Goal: Entertainment & Leisure: Consume media (video, audio)

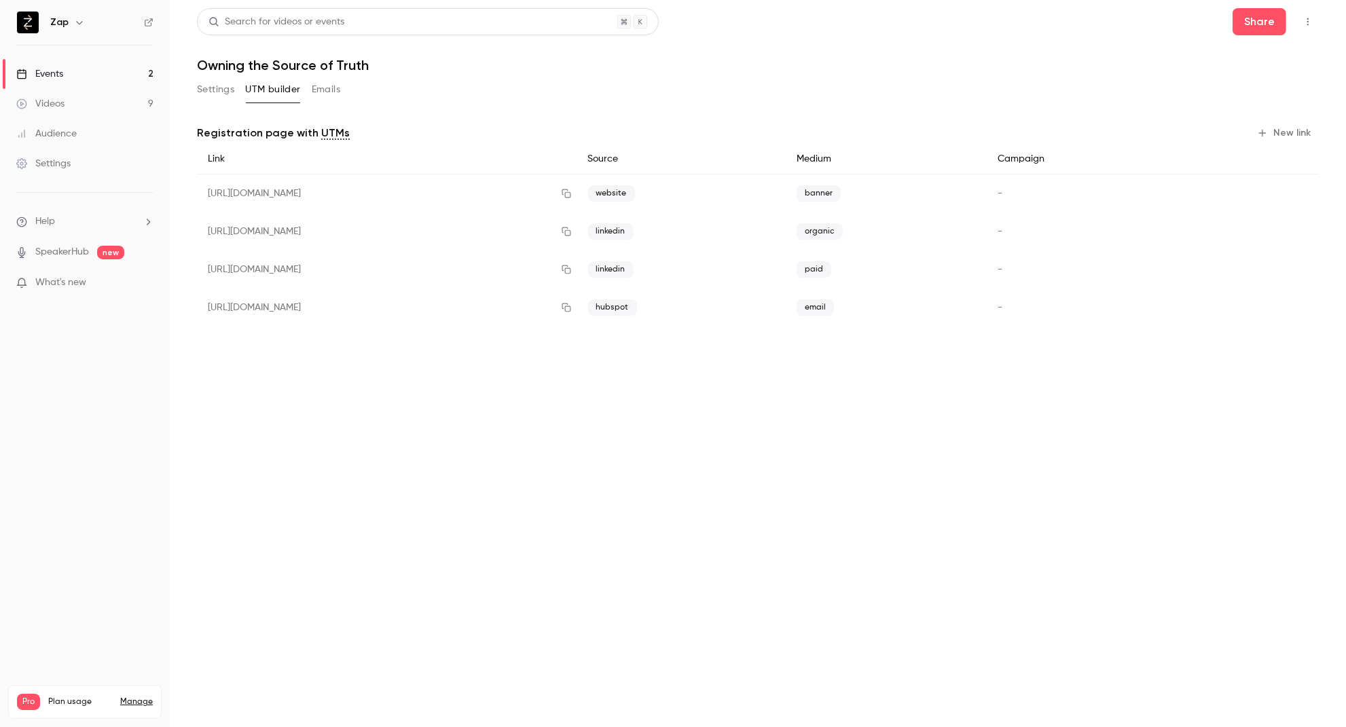
click at [1296, 136] on button "New link" at bounding box center [1284, 133] width 67 height 22
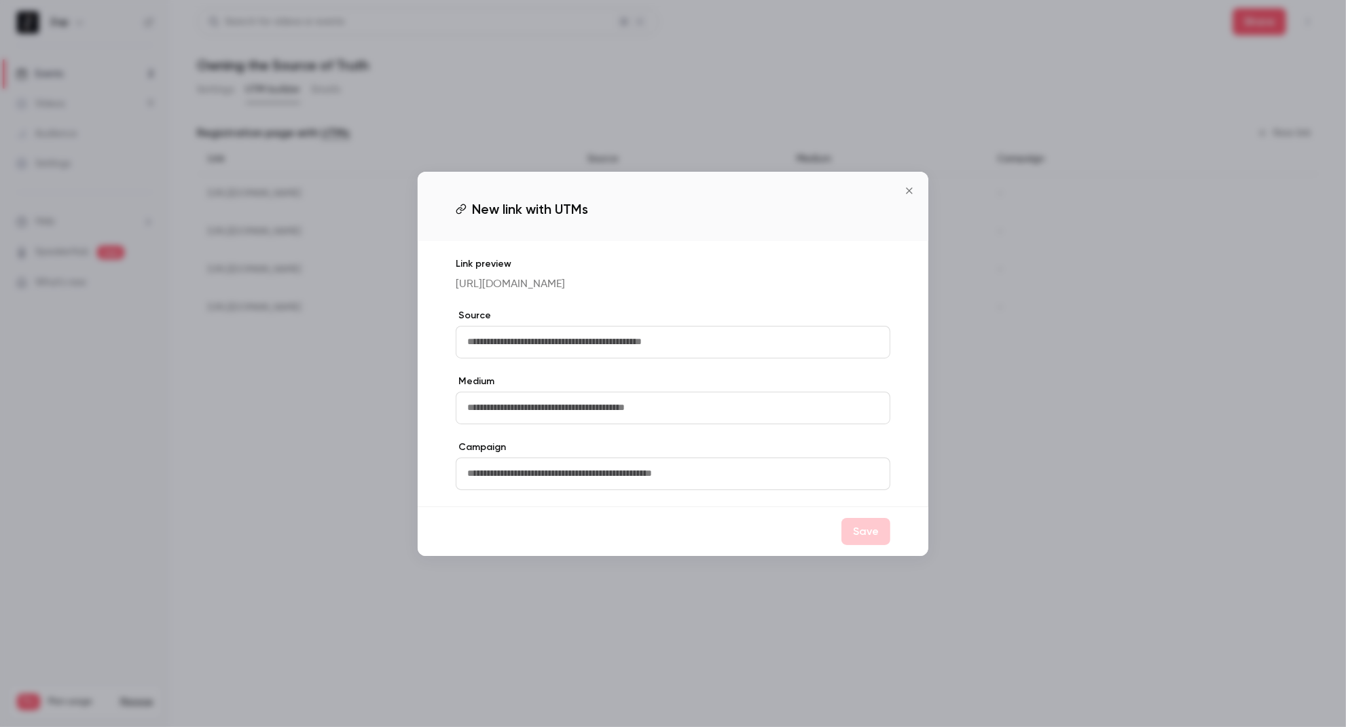
click at [555, 341] on input "text" at bounding box center [673, 342] width 435 height 33
type input "********"
type input "*********"
click at [860, 539] on button "Save" at bounding box center [865, 531] width 49 height 27
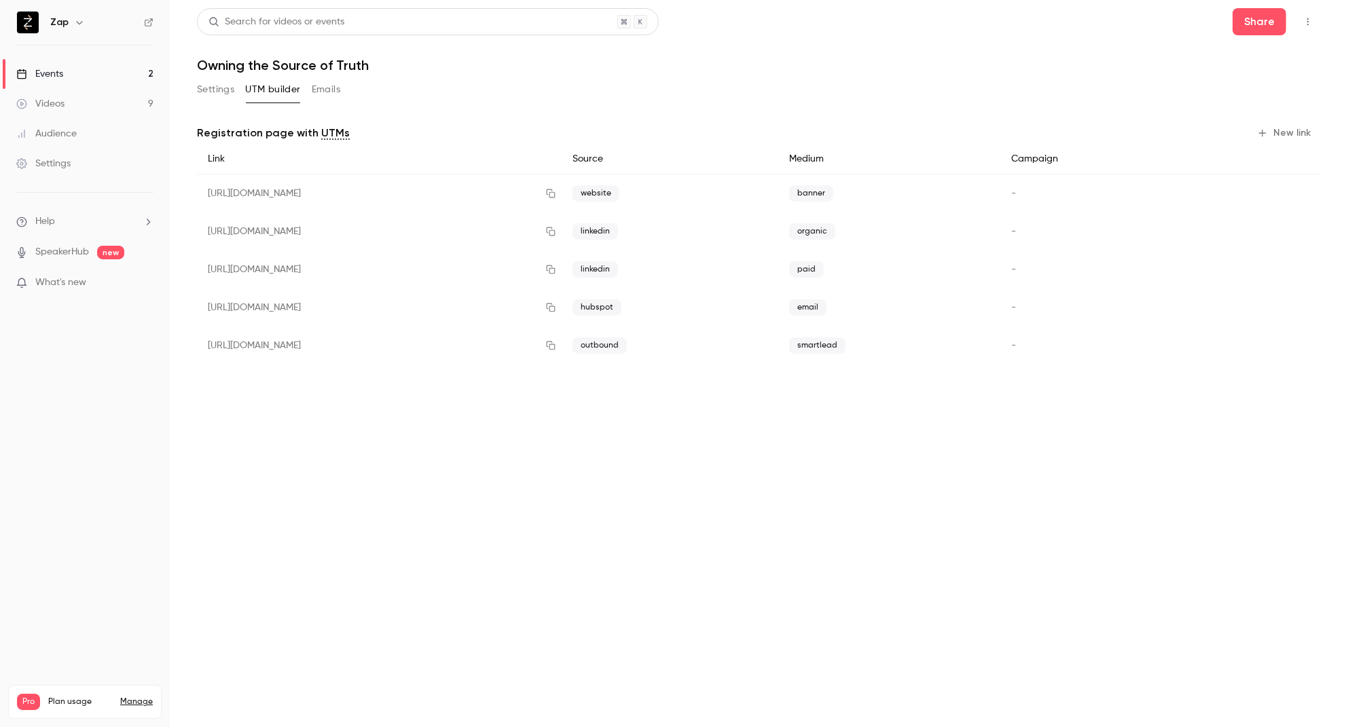
click at [47, 73] on div "Events" at bounding box center [39, 74] width 47 height 14
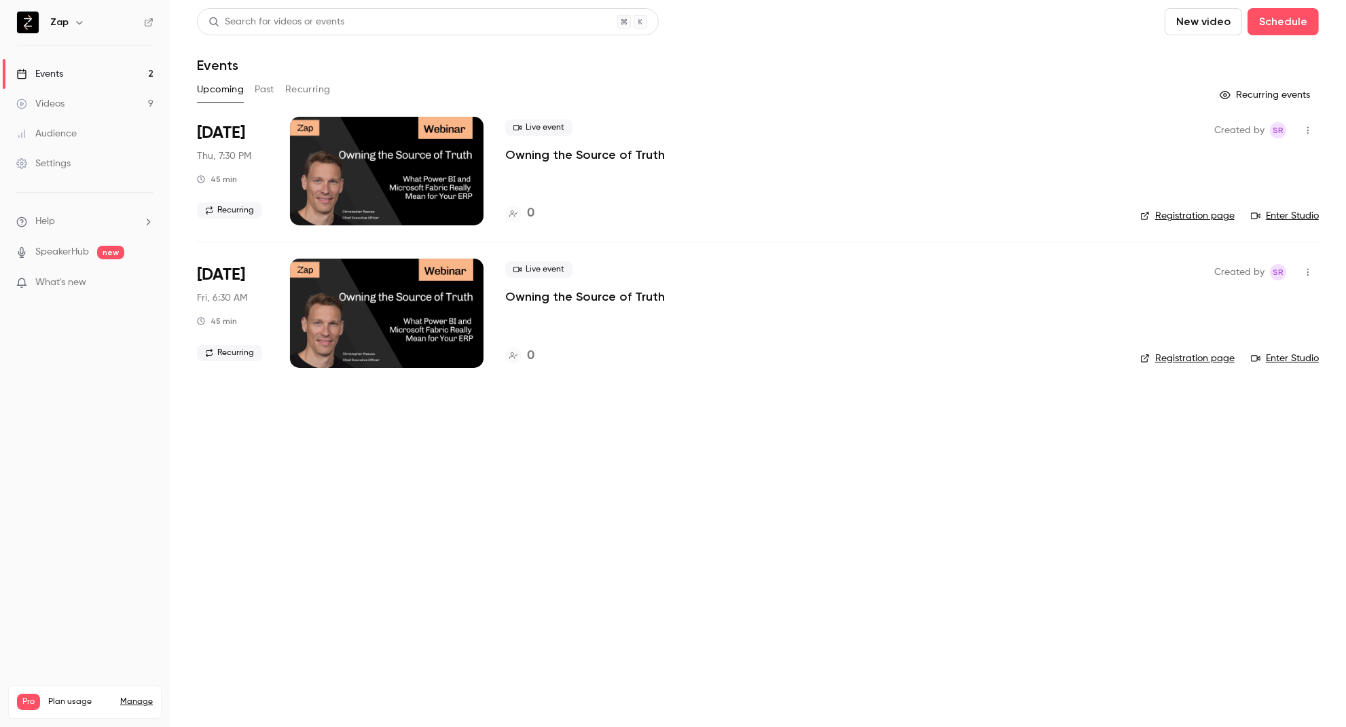
click at [581, 158] on p "Owning the Source of Truth" at bounding box center [585, 155] width 160 height 16
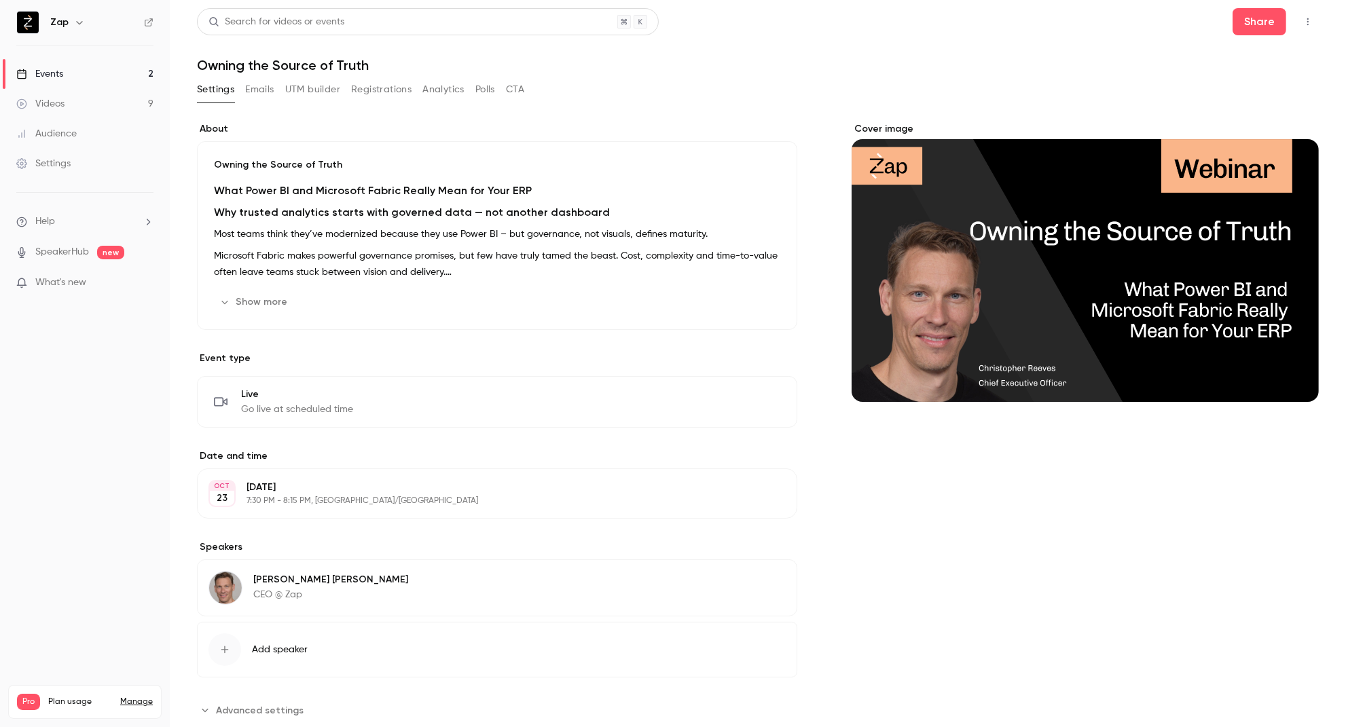
click at [262, 94] on button "Emails" at bounding box center [259, 90] width 29 height 22
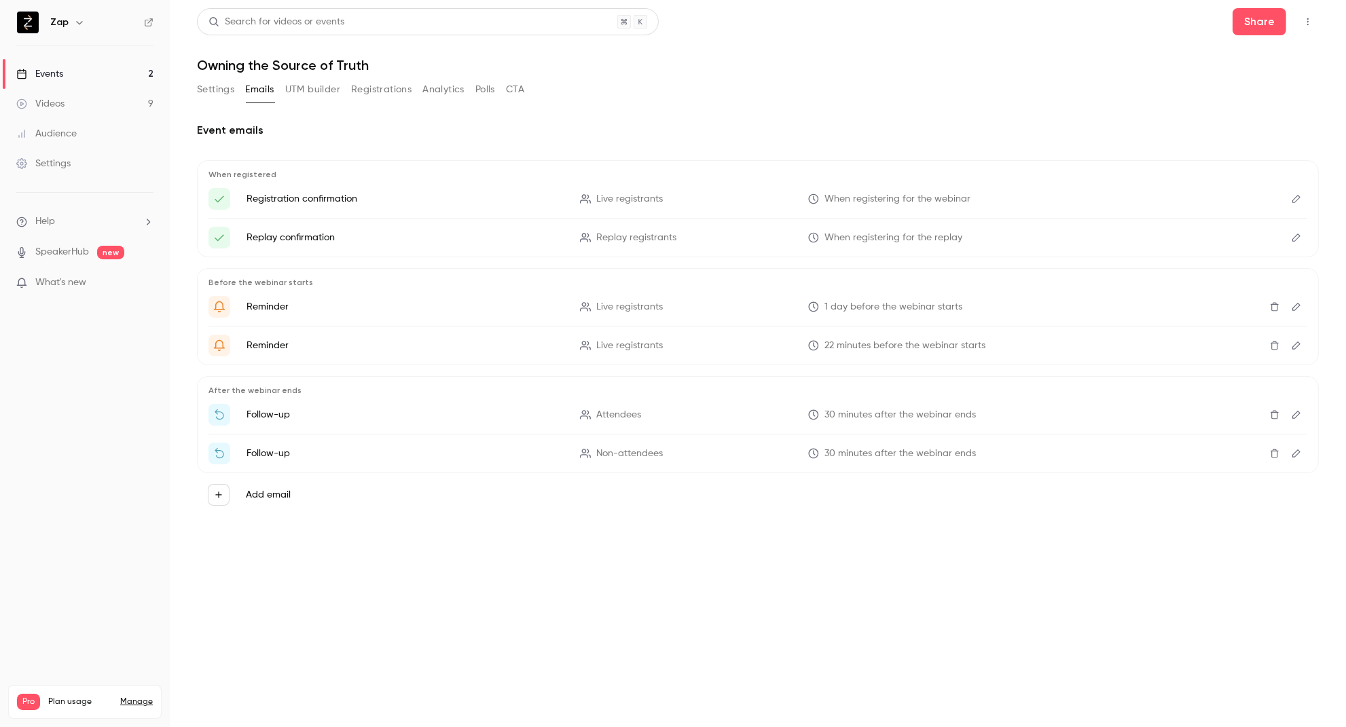
click at [316, 88] on button "UTM builder" at bounding box center [312, 90] width 55 height 22
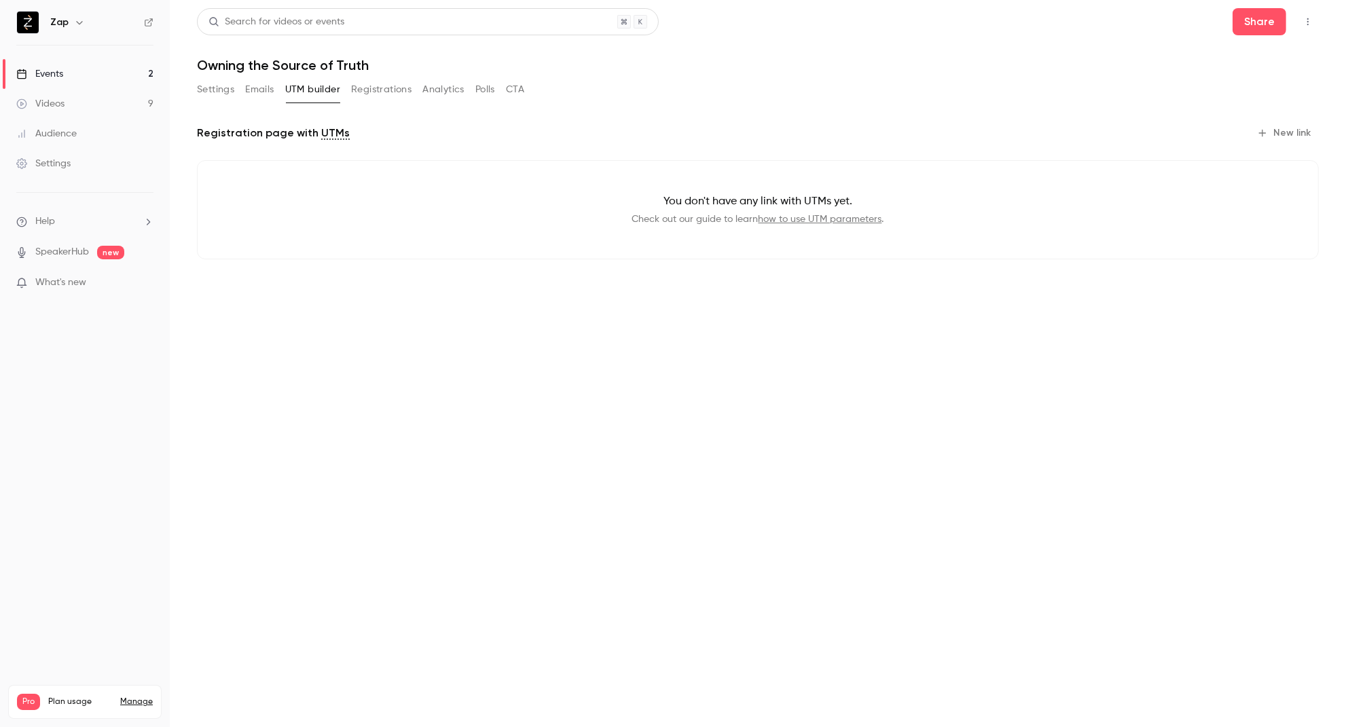
click at [384, 92] on button "Registrations" at bounding box center [381, 90] width 60 height 22
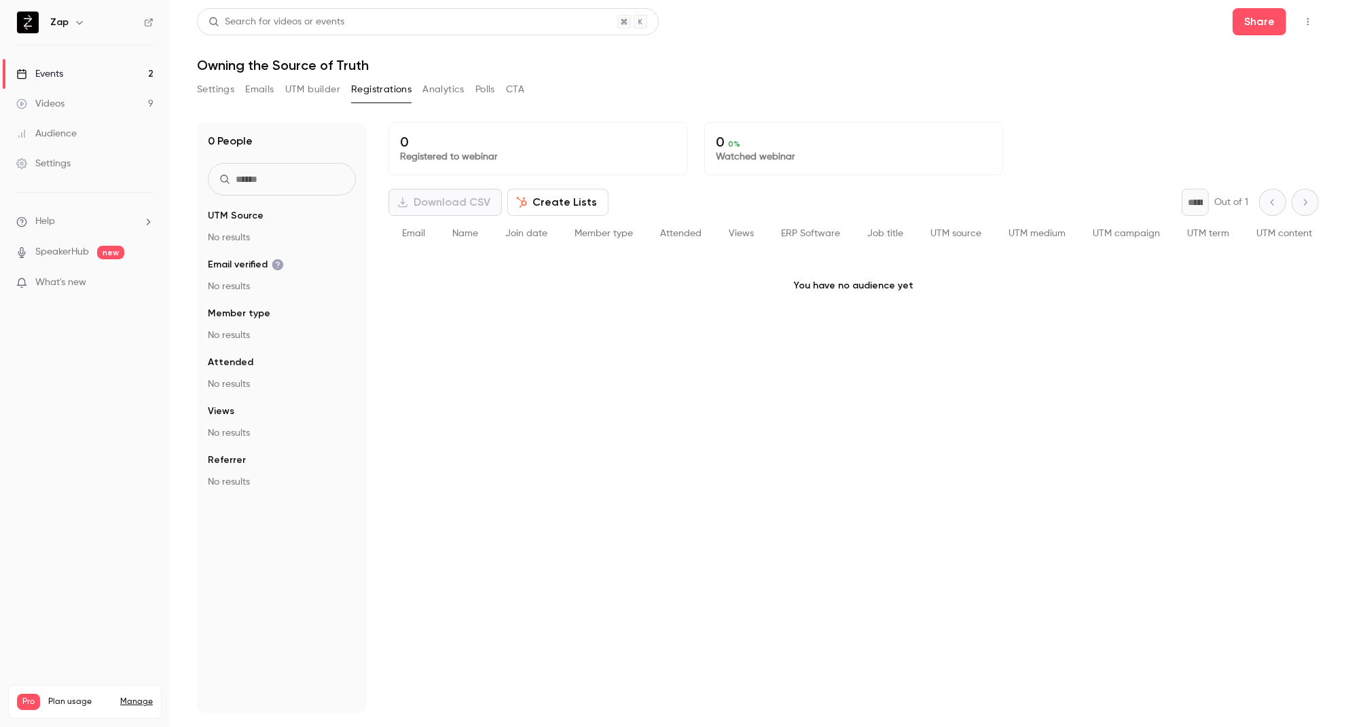
click at [213, 85] on button "Settings" at bounding box center [215, 90] width 37 height 22
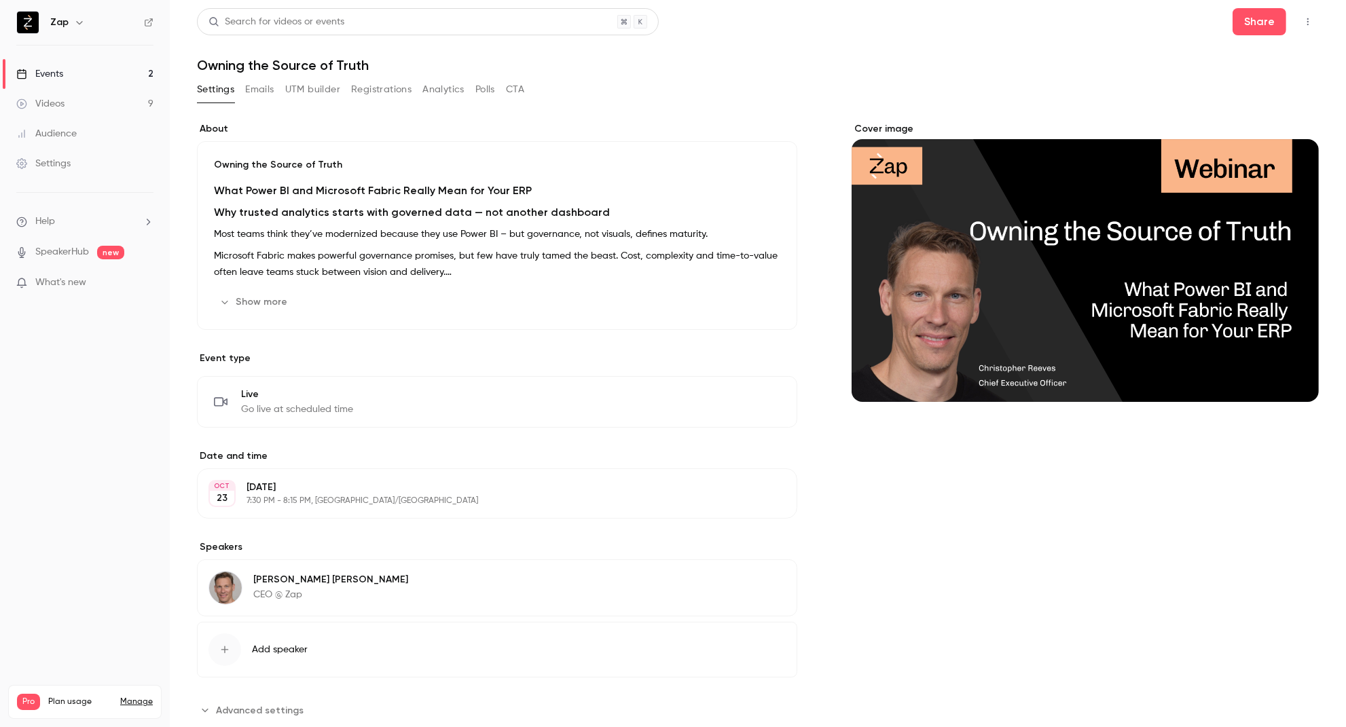
click at [50, 75] on div "Events" at bounding box center [39, 74] width 47 height 14
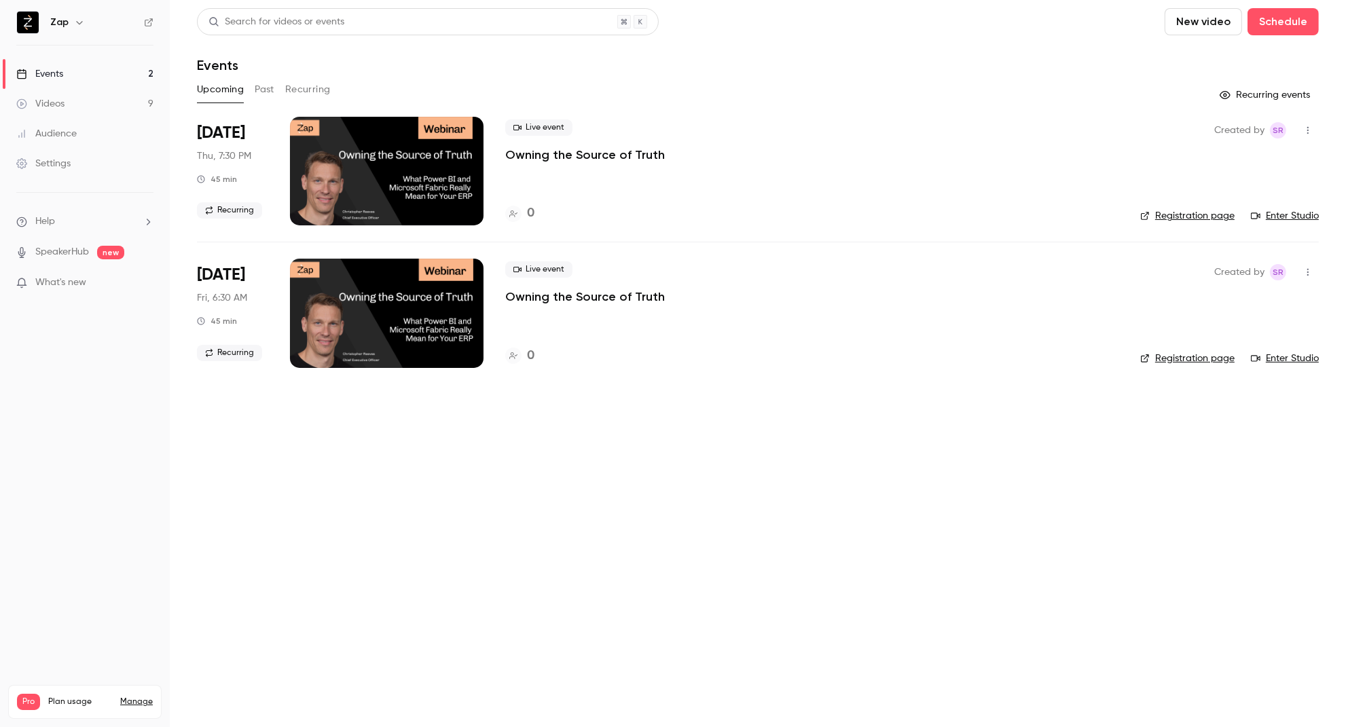
click at [309, 92] on button "Recurring" at bounding box center [307, 90] width 45 height 22
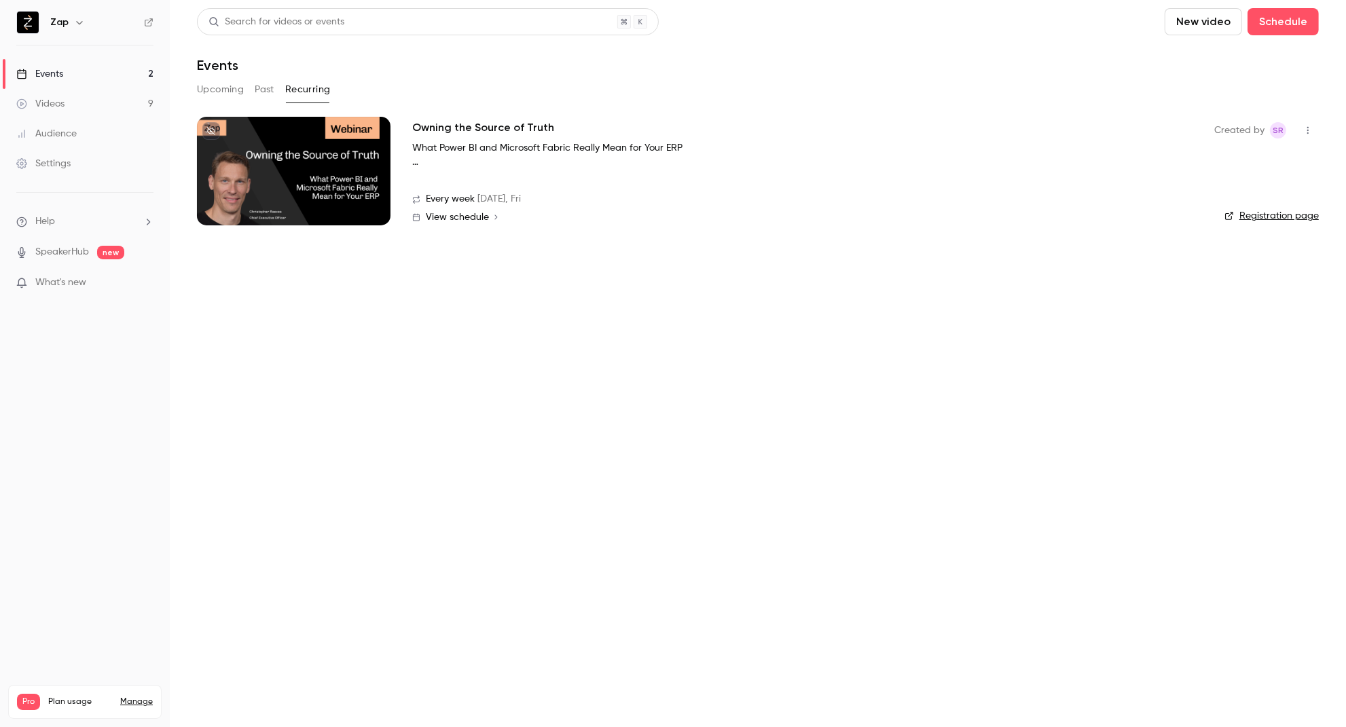
click at [458, 217] on span "View schedule" at bounding box center [457, 218] width 63 height 10
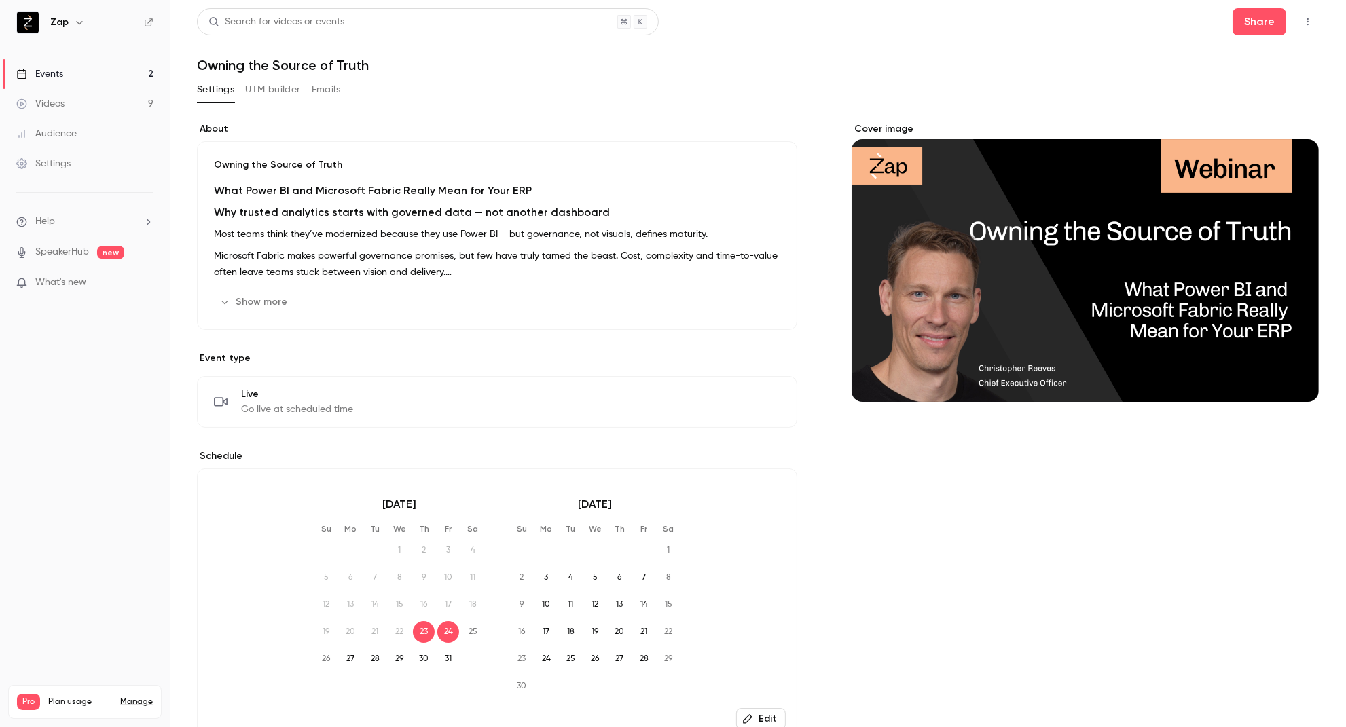
click at [41, 71] on div "Events" at bounding box center [39, 74] width 47 height 14
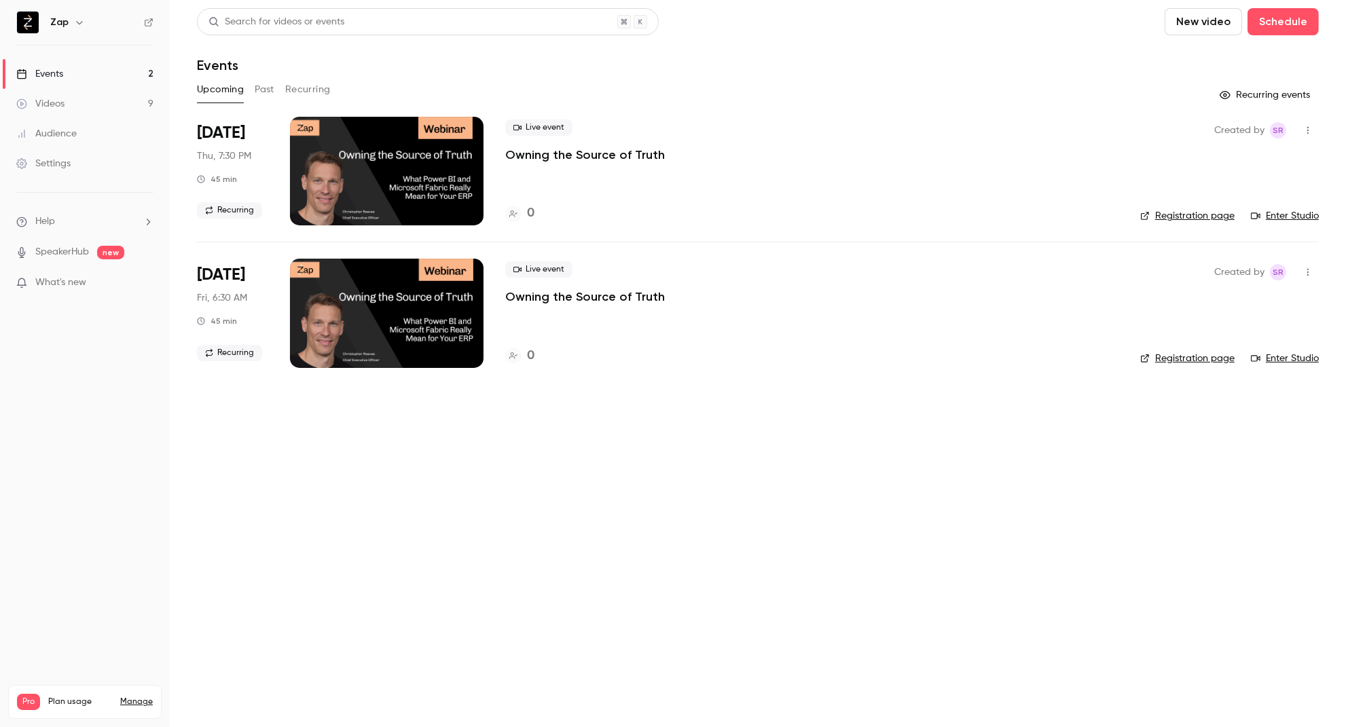
click at [314, 87] on button "Recurring" at bounding box center [307, 90] width 45 height 22
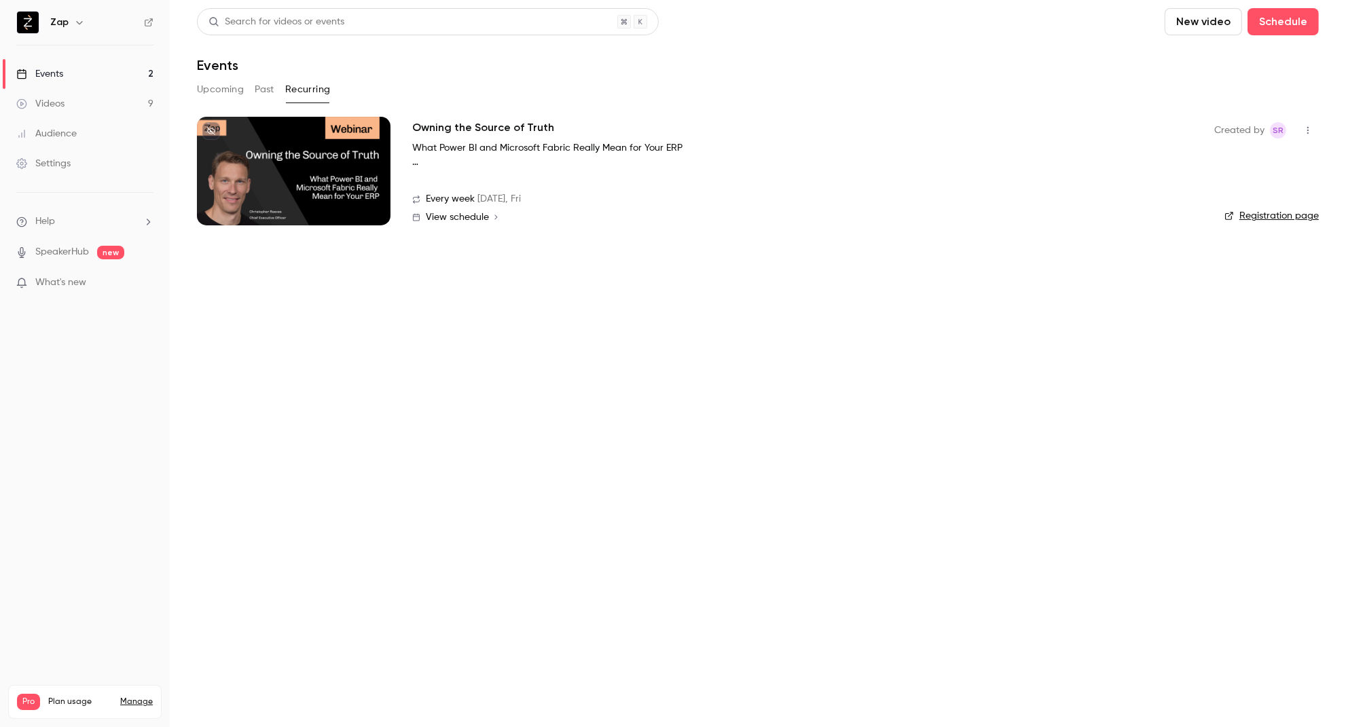
click at [35, 109] on div "Videos" at bounding box center [40, 104] width 48 height 14
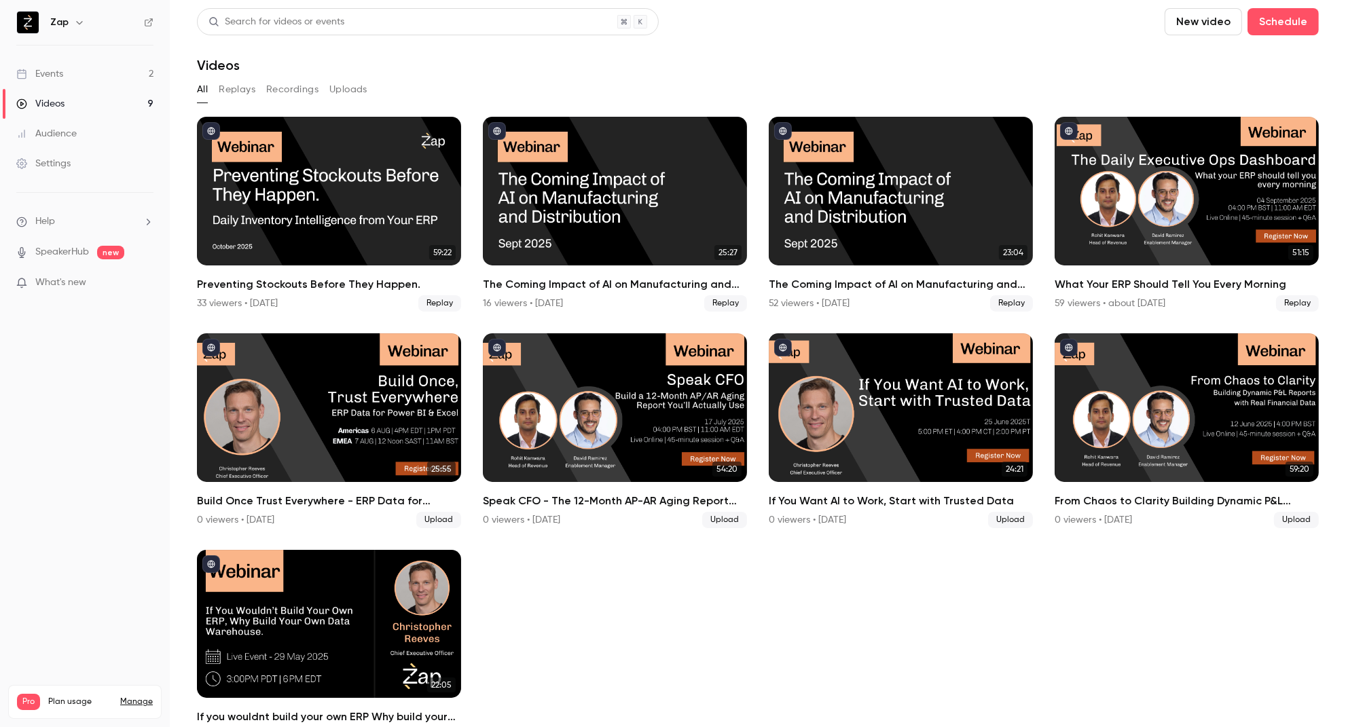
click at [353, 87] on button "Uploads" at bounding box center [348, 90] width 38 height 22
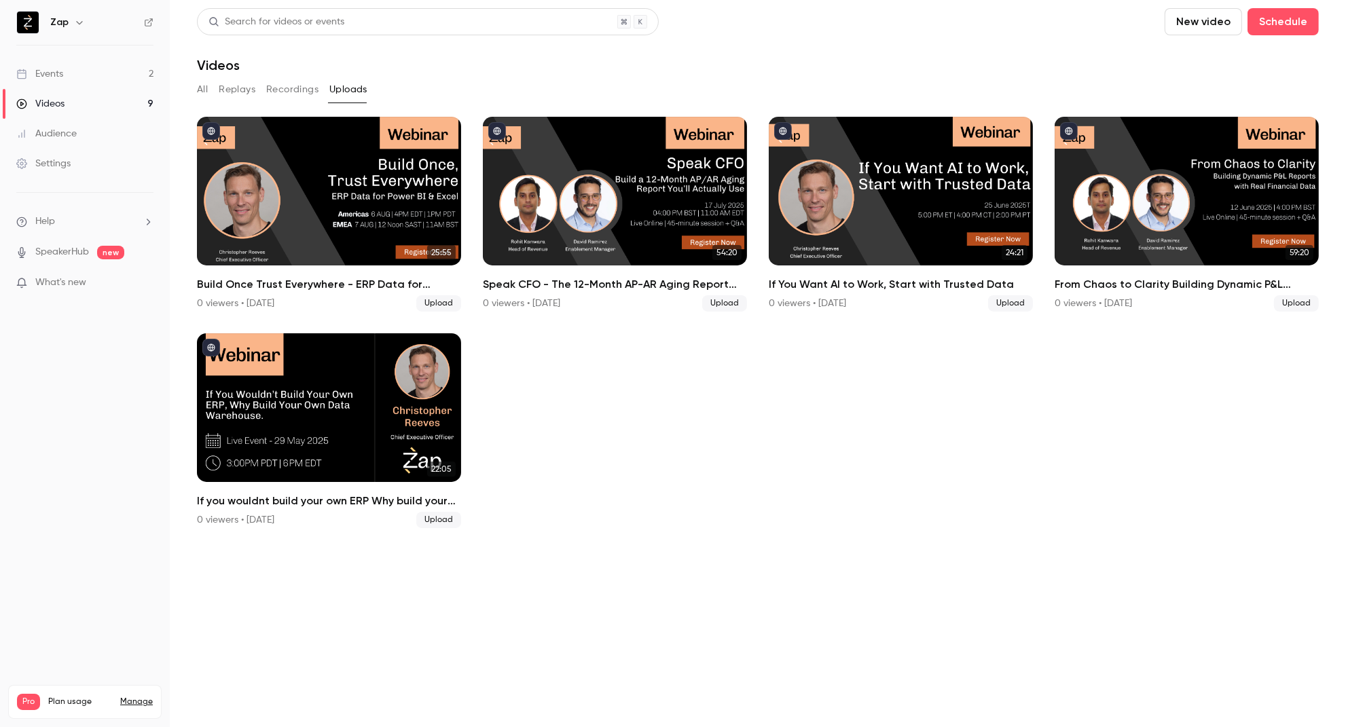
click at [1207, 25] on button "New video" at bounding box center [1203, 21] width 77 height 27
click at [1213, 94] on div "Upload" at bounding box center [1253, 95] width 103 height 14
click at [299, 91] on button "Recordings" at bounding box center [292, 90] width 52 height 22
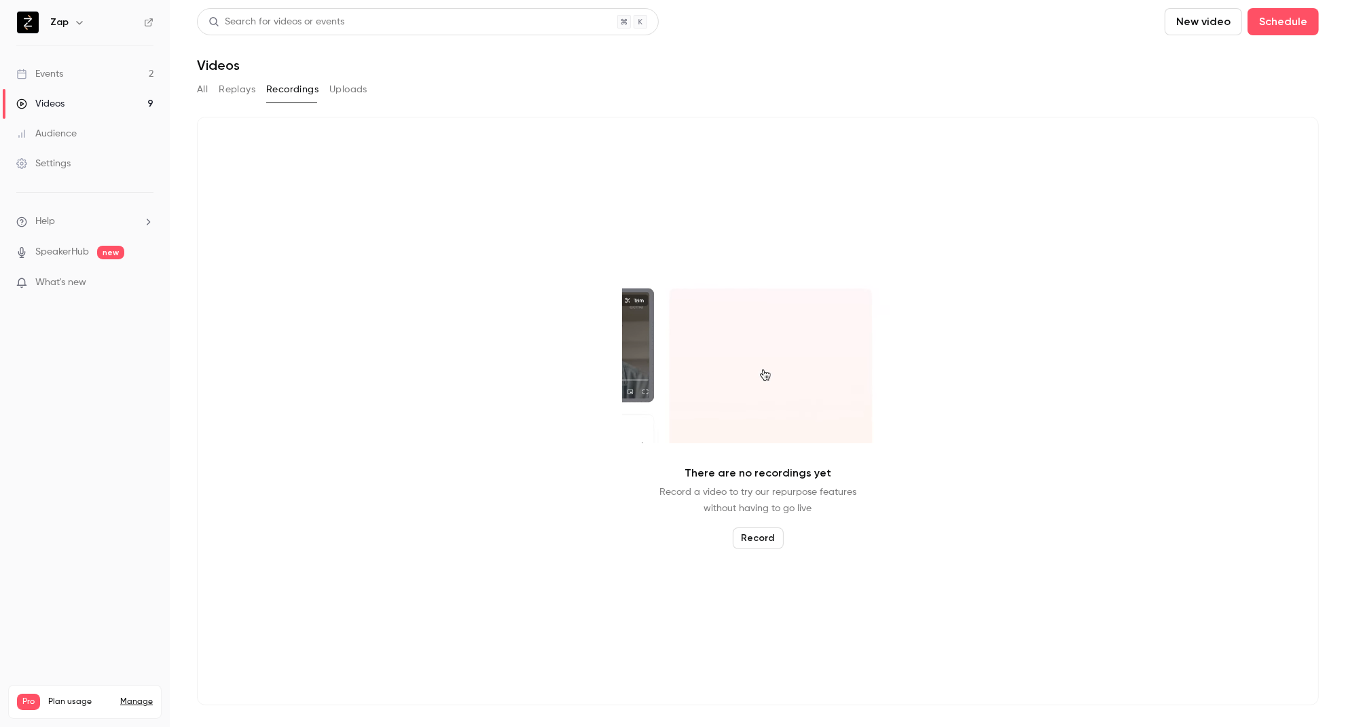
click at [235, 88] on button "Replays" at bounding box center [237, 90] width 37 height 22
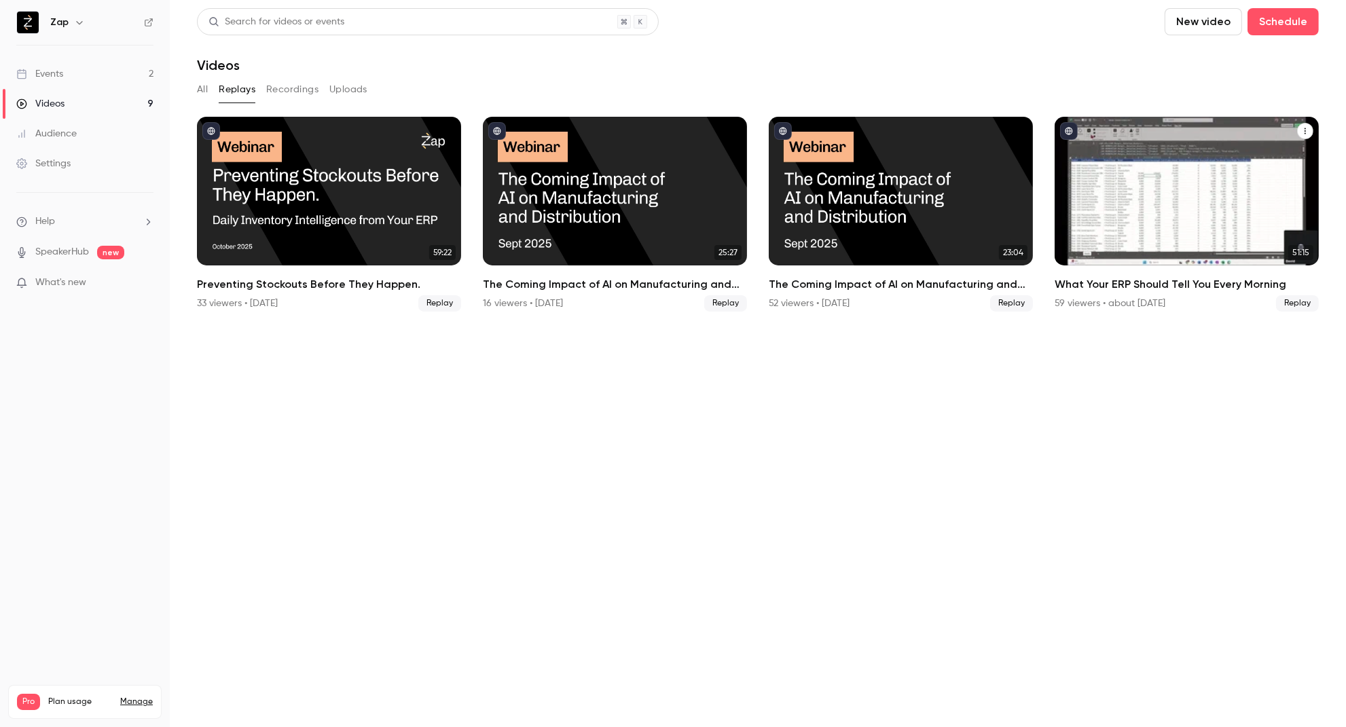
click at [1131, 219] on div "What Your ERP Should Tell You Every Morning" at bounding box center [1187, 191] width 264 height 149
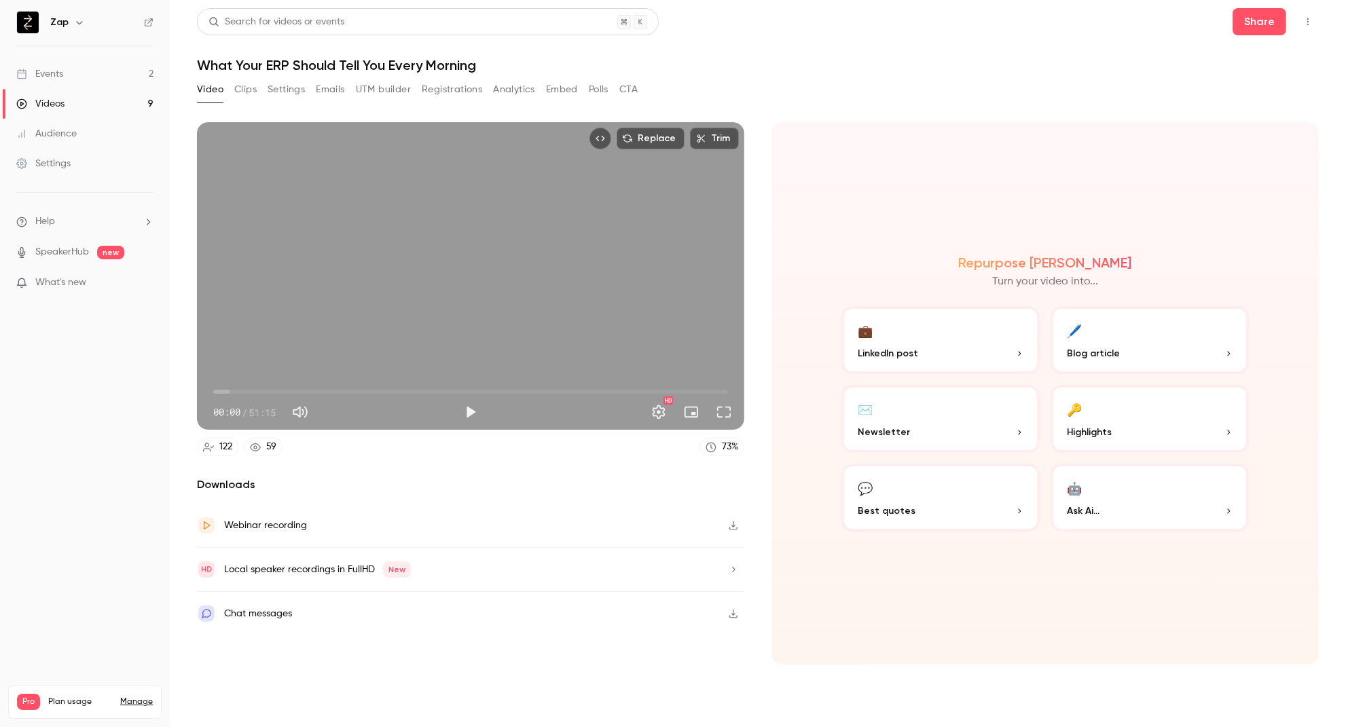
click at [79, 20] on icon "button" at bounding box center [79, 22] width 11 height 11
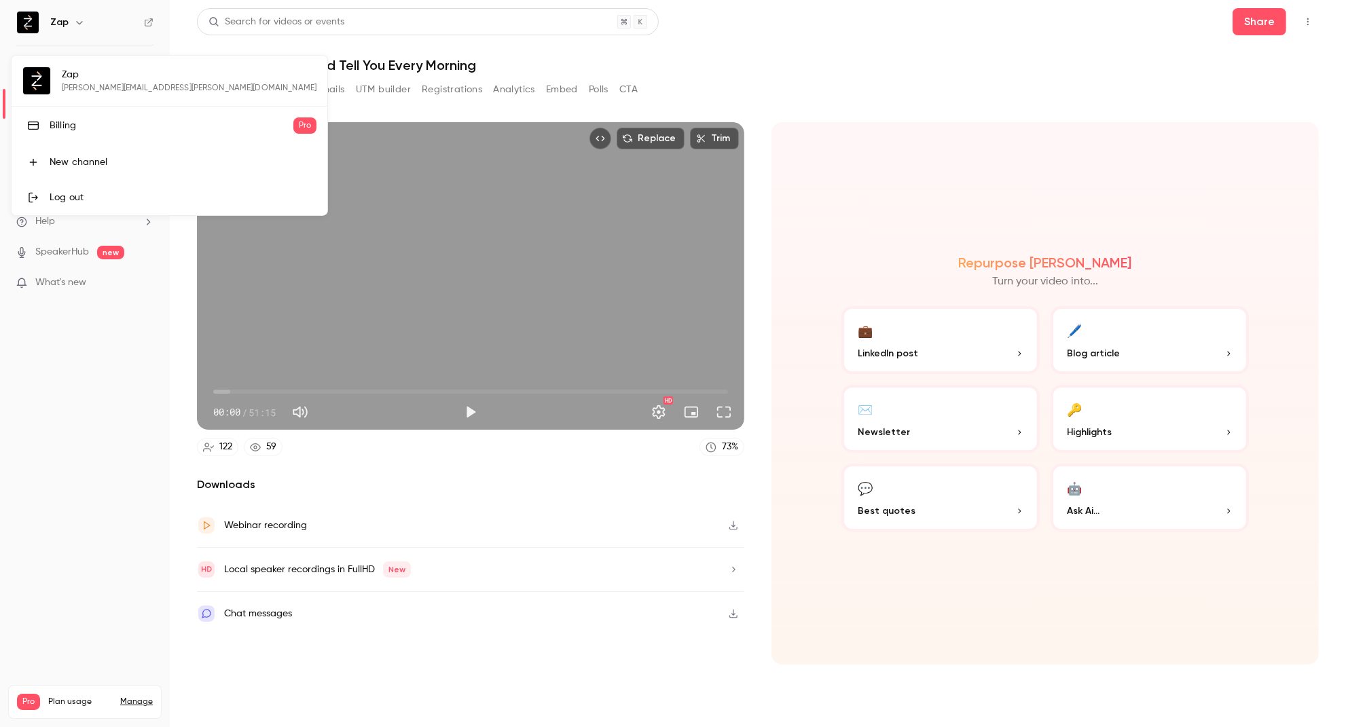
click at [147, 22] on div at bounding box center [673, 363] width 1346 height 727
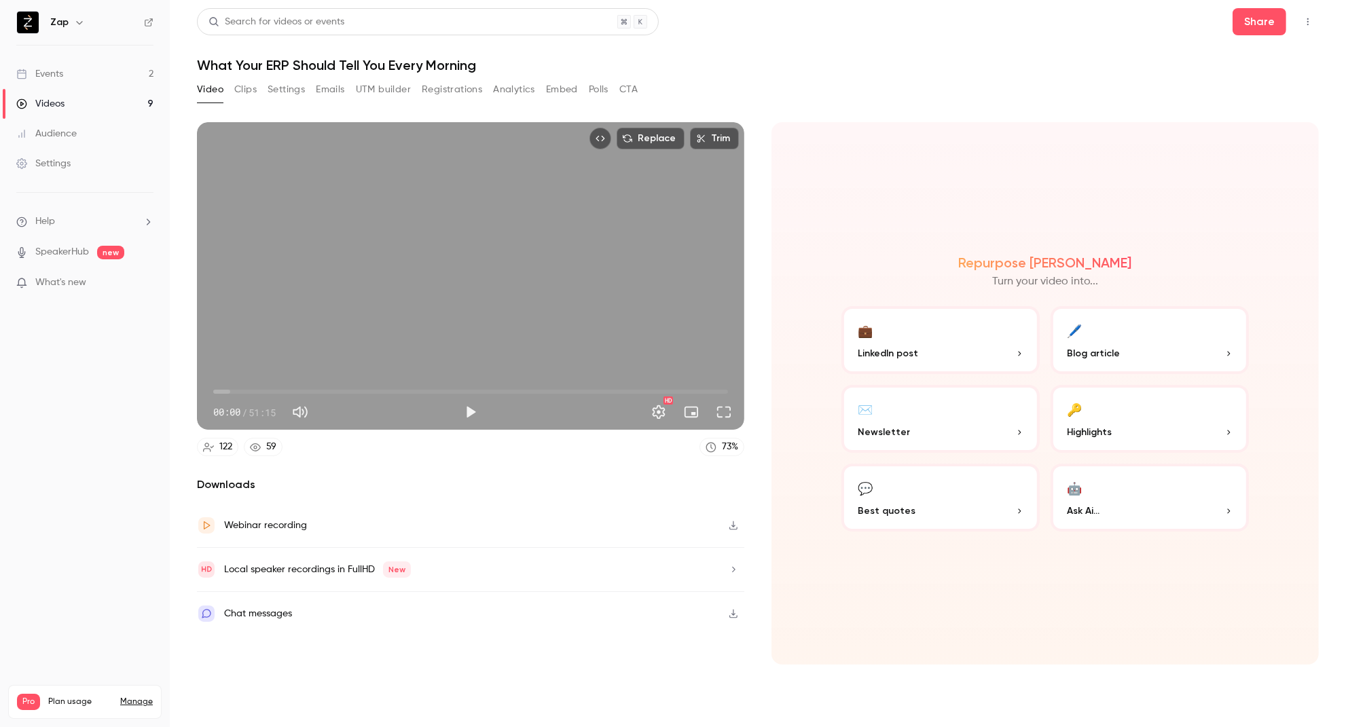
click at [147, 22] on icon at bounding box center [149, 23] width 10 height 10
click at [62, 100] on div "Videos" at bounding box center [40, 104] width 48 height 14
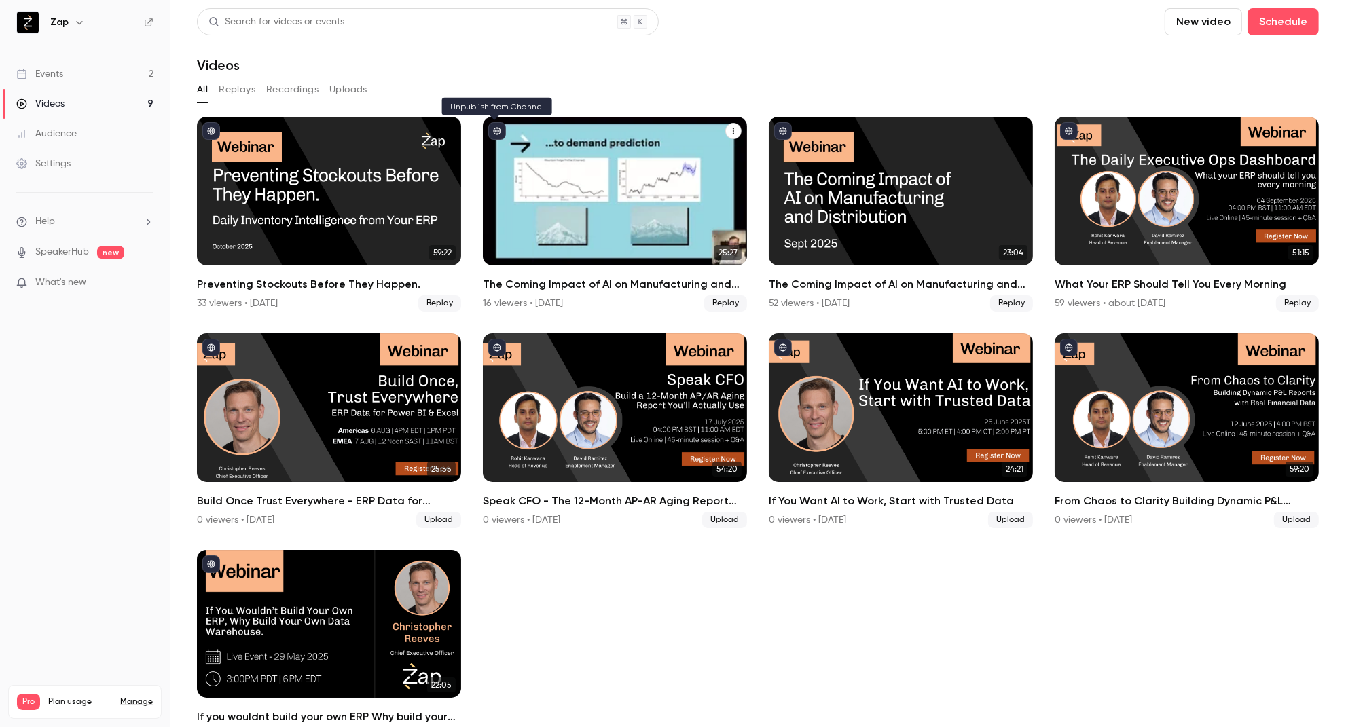
click at [496, 129] on icon "published" at bounding box center [497, 131] width 8 height 8
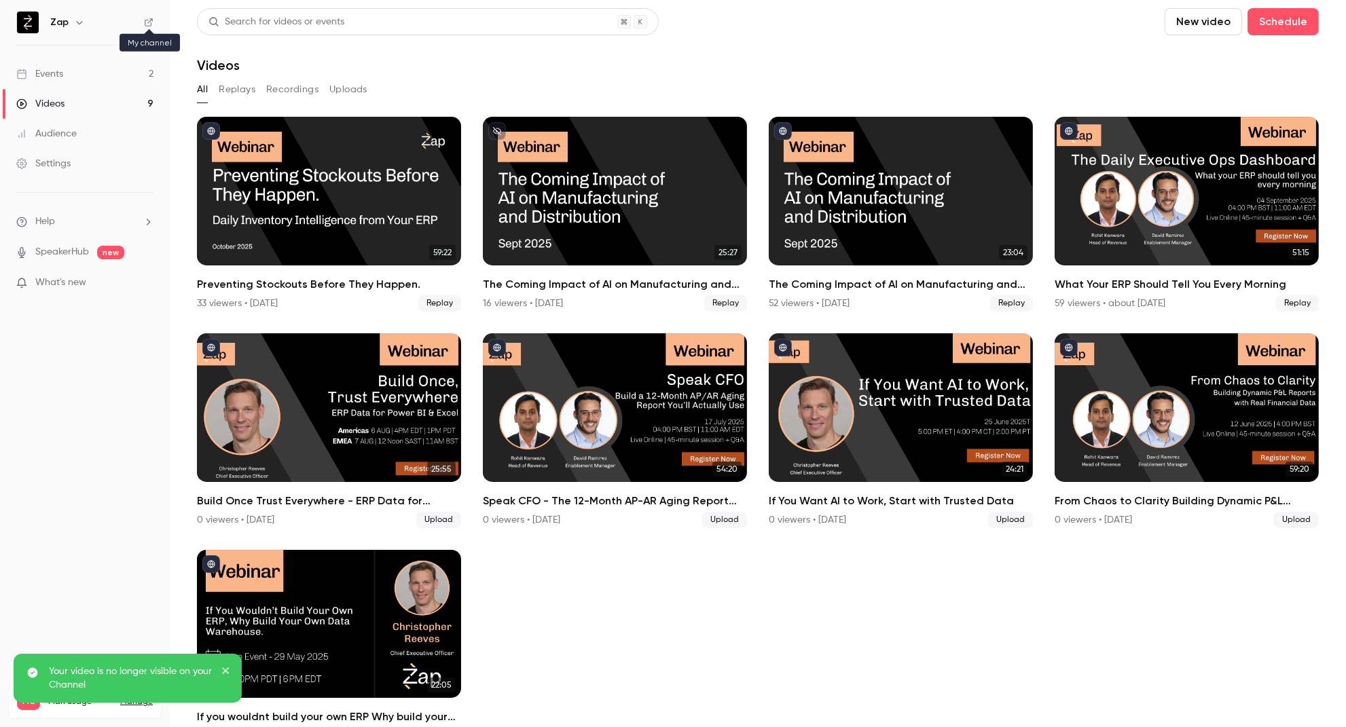
click at [145, 22] on icon at bounding box center [149, 22] width 8 height 8
